Goal: Transaction & Acquisition: Book appointment/travel/reservation

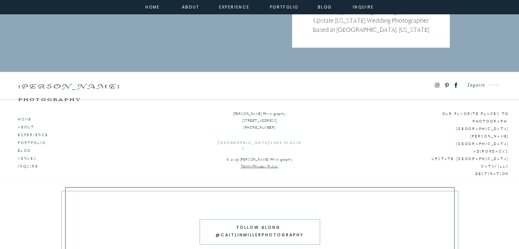
scroll to position [4534, 0]
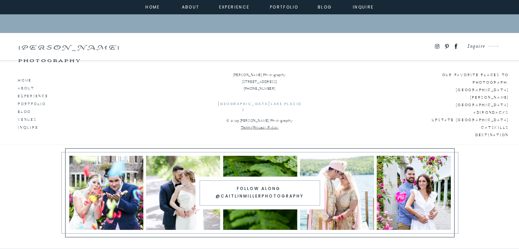
click at [455, 47] on icon at bounding box center [455, 46] width 3 height 5
click at [29, 79] on p "HOME" at bounding box center [37, 79] width 39 height 6
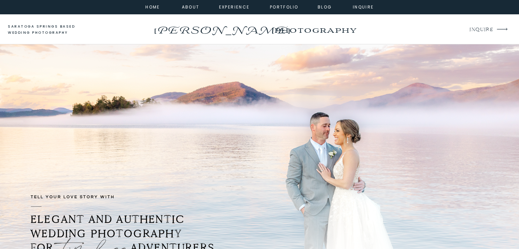
drag, startPoint x: 251, startPoint y: 32, endPoint x: 310, endPoint y: 6, distance: 65.2
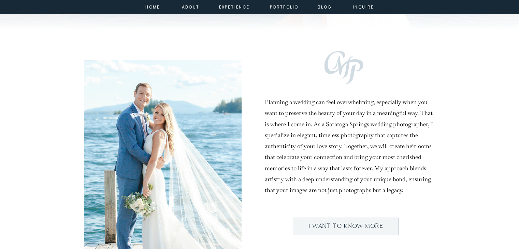
scroll to position [273, 0]
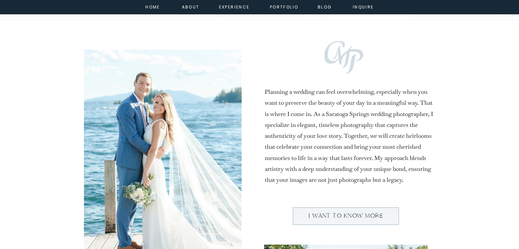
click at [319, 136] on h2 "Planning a wedding can feel overwhelming, especially when you want to preserve …" at bounding box center [350, 134] width 170 height 96
click at [319, 138] on h2 "Planning a wedding can feel overwhelming, especially when you want to preserve …" at bounding box center [350, 134] width 170 height 96
click at [319, 136] on h2 "Planning a wedding can feel overwhelming, especially when you want to preserve …" at bounding box center [350, 134] width 170 height 96
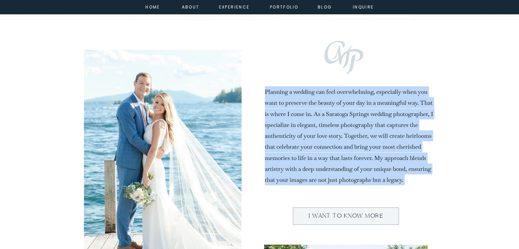
click at [319, 136] on h2 "Planning a wedding can feel overwhelming, especially when you want to preserve …" at bounding box center [350, 134] width 170 height 96
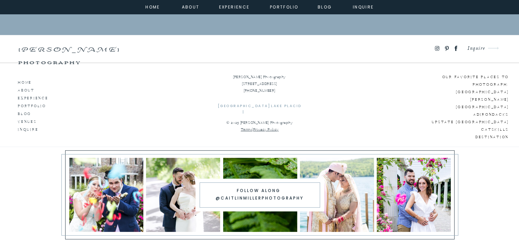
scroll to position [4534, 0]
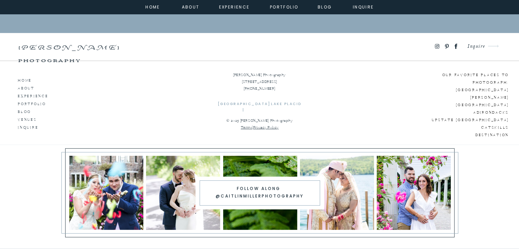
click at [457, 47] on icon at bounding box center [455, 46] width 8 height 7
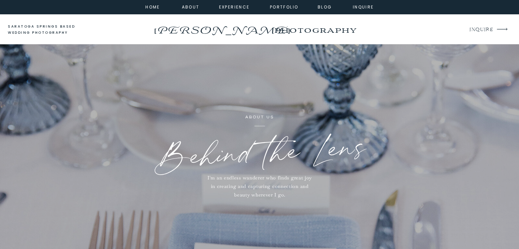
drag, startPoint x: 285, startPoint y: 29, endPoint x: 231, endPoint y: 92, distance: 82.7
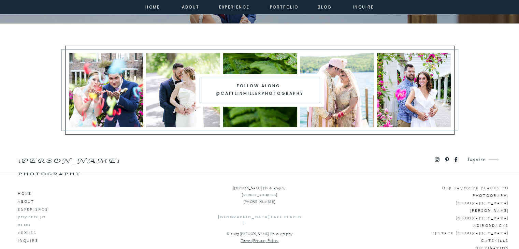
scroll to position [2231, 0]
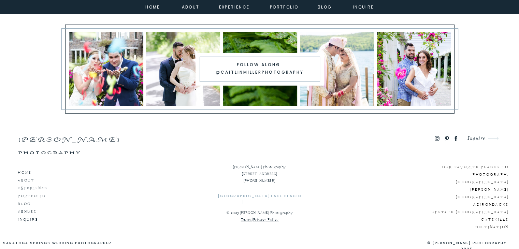
click at [435, 137] on icon at bounding box center [437, 138] width 6 height 6
click at [445, 139] on icon at bounding box center [446, 138] width 4 height 5
click at [446, 137] on icon at bounding box center [446, 138] width 4 height 5
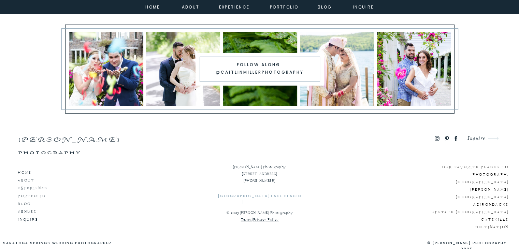
click at [447, 137] on icon at bounding box center [446, 138] width 4 height 5
click at [447, 139] on icon at bounding box center [446, 138] width 4 height 5
click at [479, 138] on p "Inquire" at bounding box center [473, 138] width 23 height 9
